Goal: Information Seeking & Learning: Learn about a topic

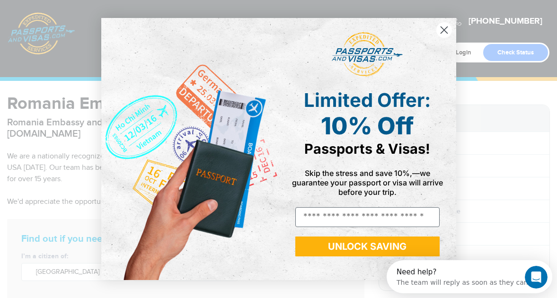
click at [443, 28] on circle "Close dialog" at bounding box center [444, 30] width 16 height 16
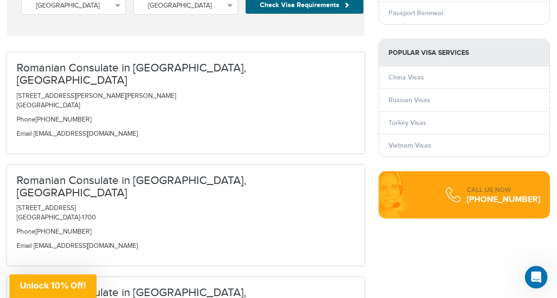
scroll to position [265, 0]
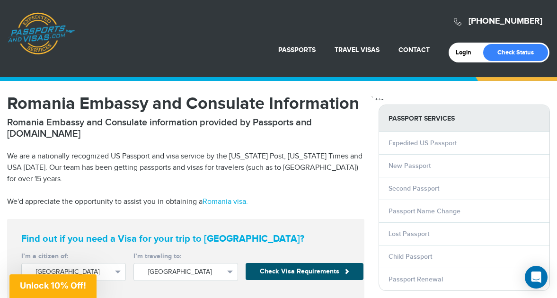
click at [346, 269] on span at bounding box center [346, 271] width 5 height 5
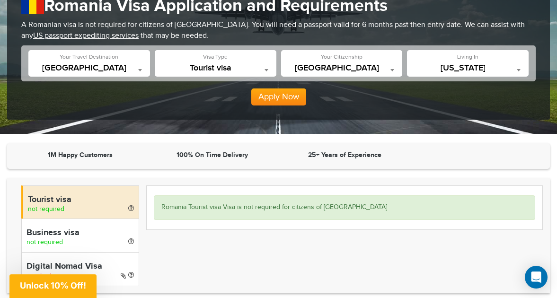
scroll to position [132, 0]
